Goal: Information Seeking & Learning: Learn about a topic

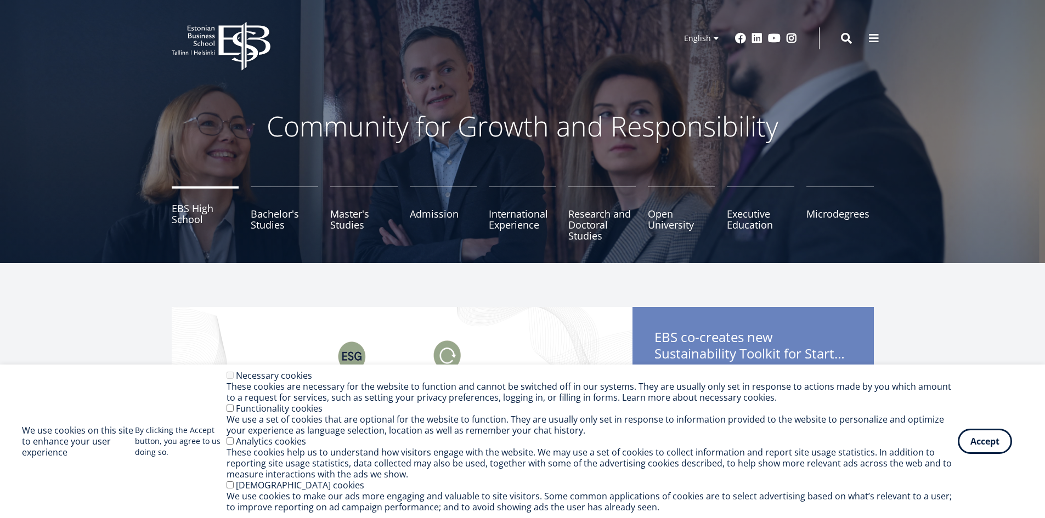
click at [236, 194] on link "EBS High School" at bounding box center [205, 213] width 67 height 55
click at [267, 217] on link "Bachelor's Studies" at bounding box center [284, 213] width 67 height 55
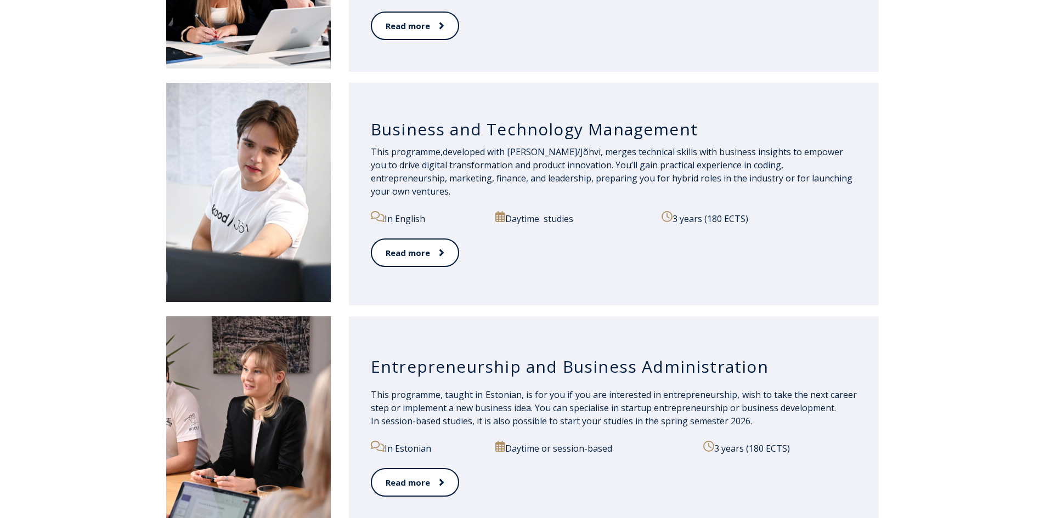
scroll to position [932, 0]
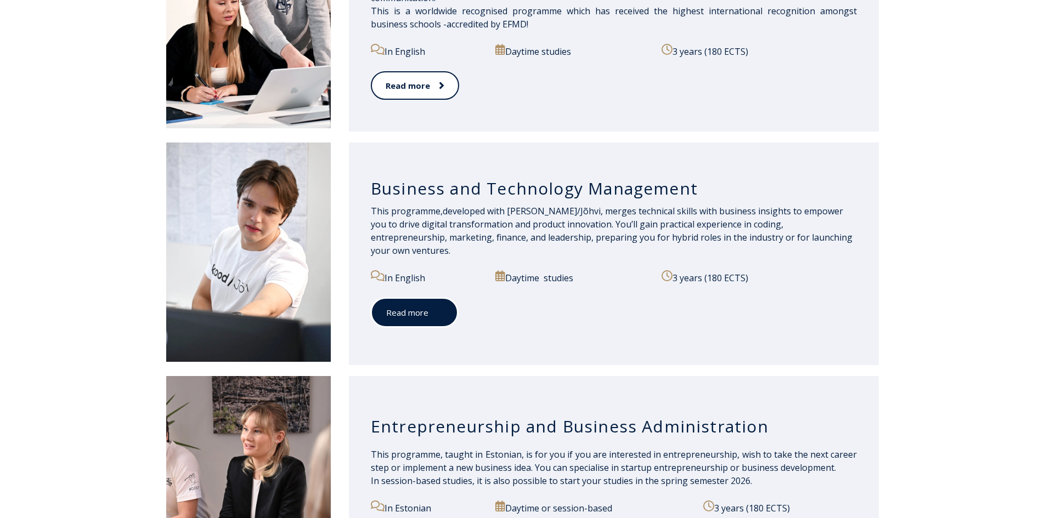
click at [384, 308] on link "Read more" at bounding box center [414, 313] width 87 height 30
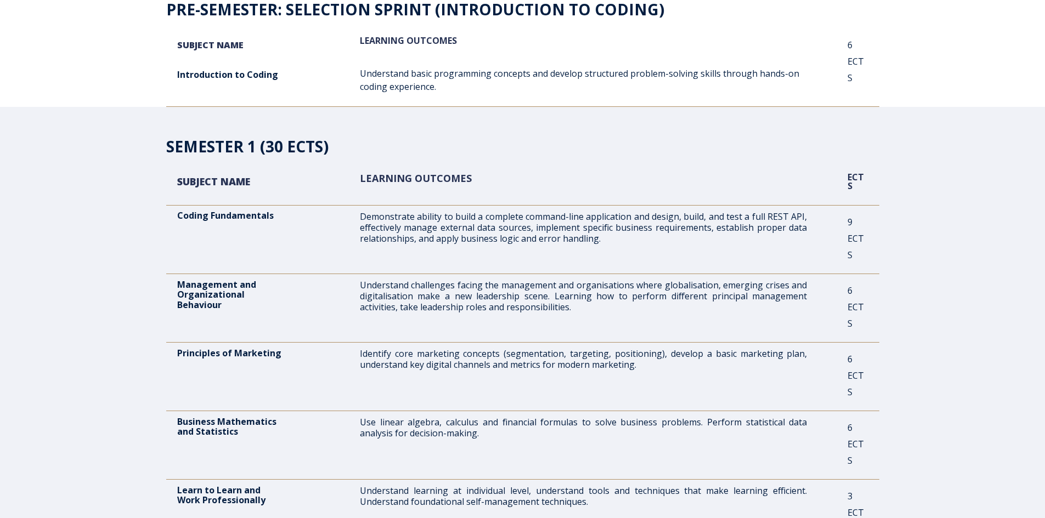
scroll to position [219, 0]
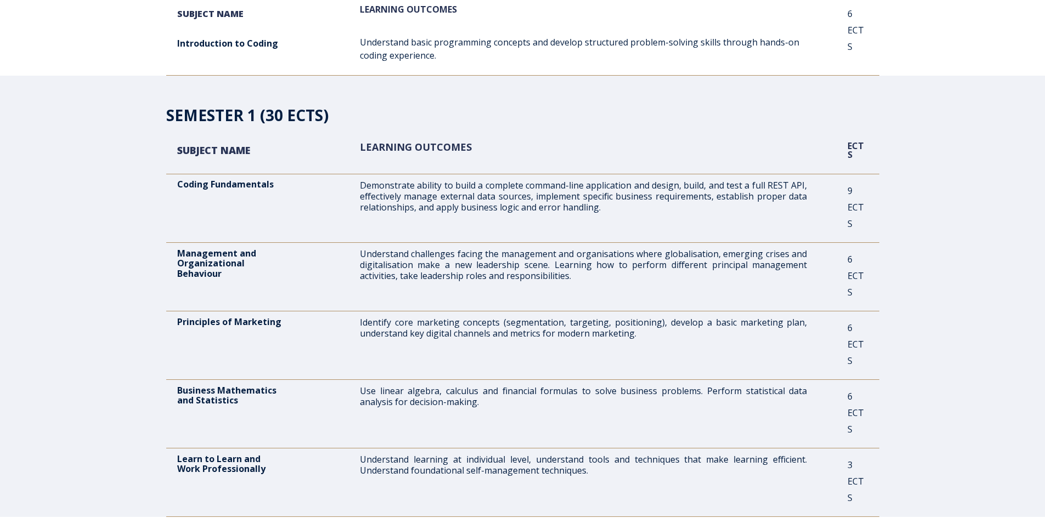
click at [746, 196] on p "Demonstrate ability to build a complete command-line application and design, bu…" at bounding box center [583, 196] width 447 height 33
click at [259, 186] on span "Coding Fundamentals" at bounding box center [225, 184] width 97 height 12
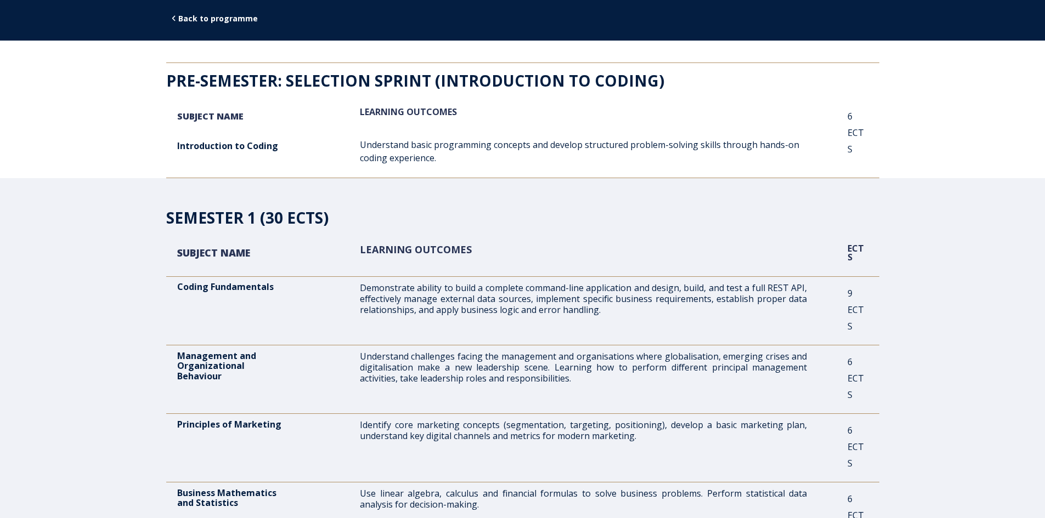
scroll to position [0, 0]
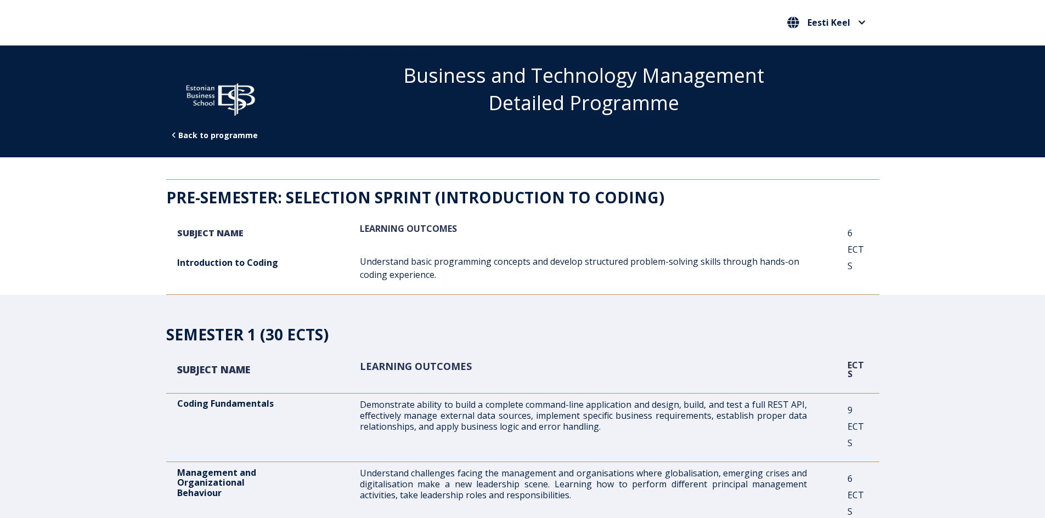
click at [224, 243] on div "SUBJECT NAME" at bounding box center [248, 237] width 143 height 30
click at [237, 272] on div "Introduction to Coding" at bounding box center [248, 267] width 143 height 30
click at [235, 265] on span "Introduction to Coding" at bounding box center [227, 263] width 101 height 12
